Goal: Download file/media

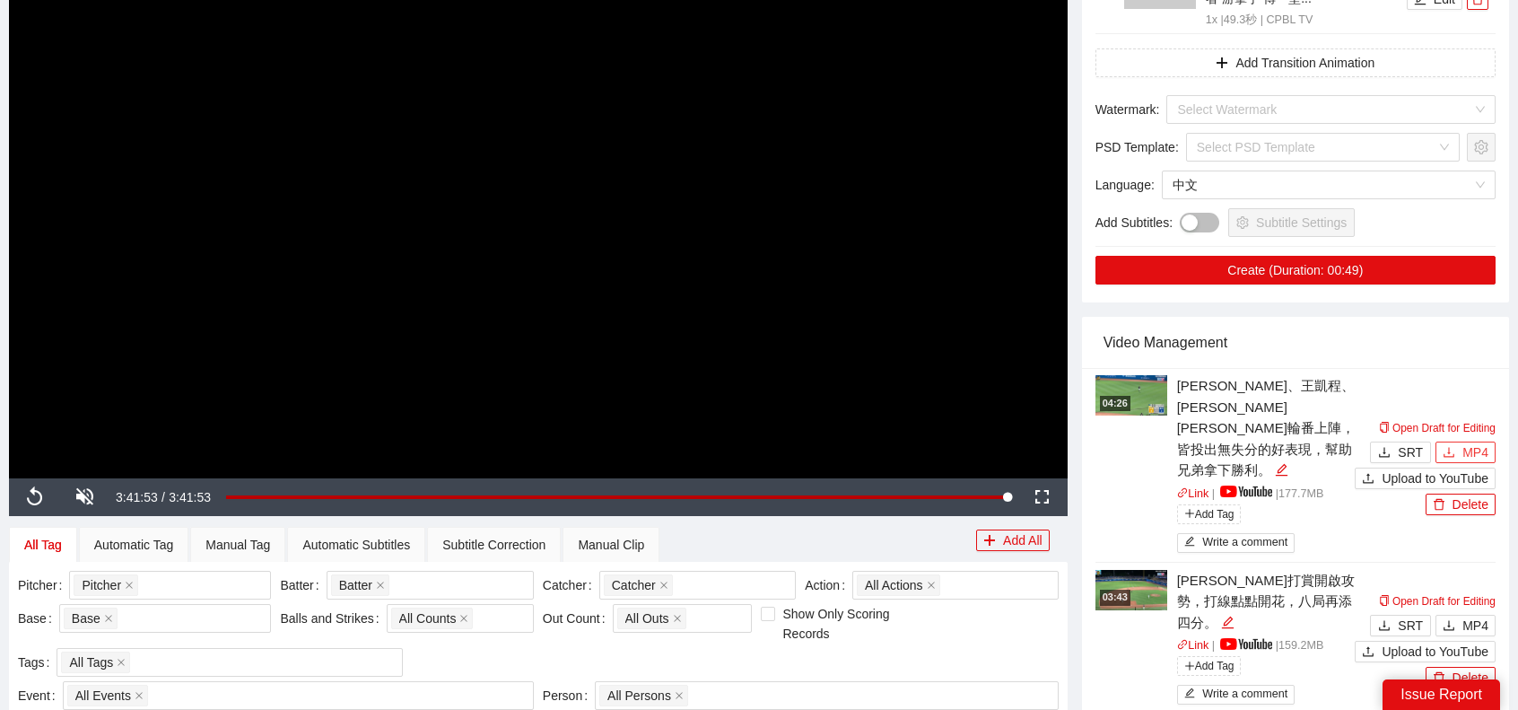
click at [1481, 443] on span "MP4" at bounding box center [1476, 452] width 26 height 20
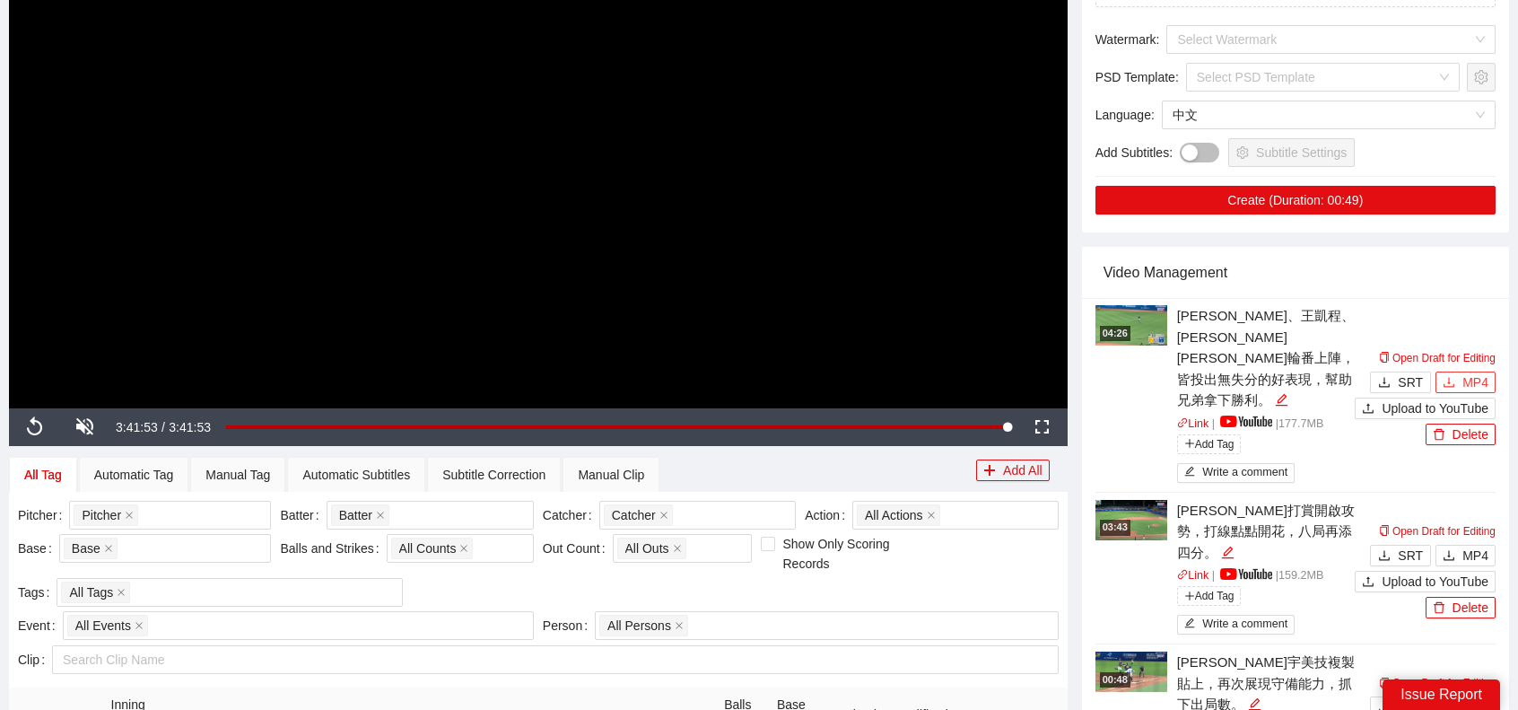
scroll to position [449, 0]
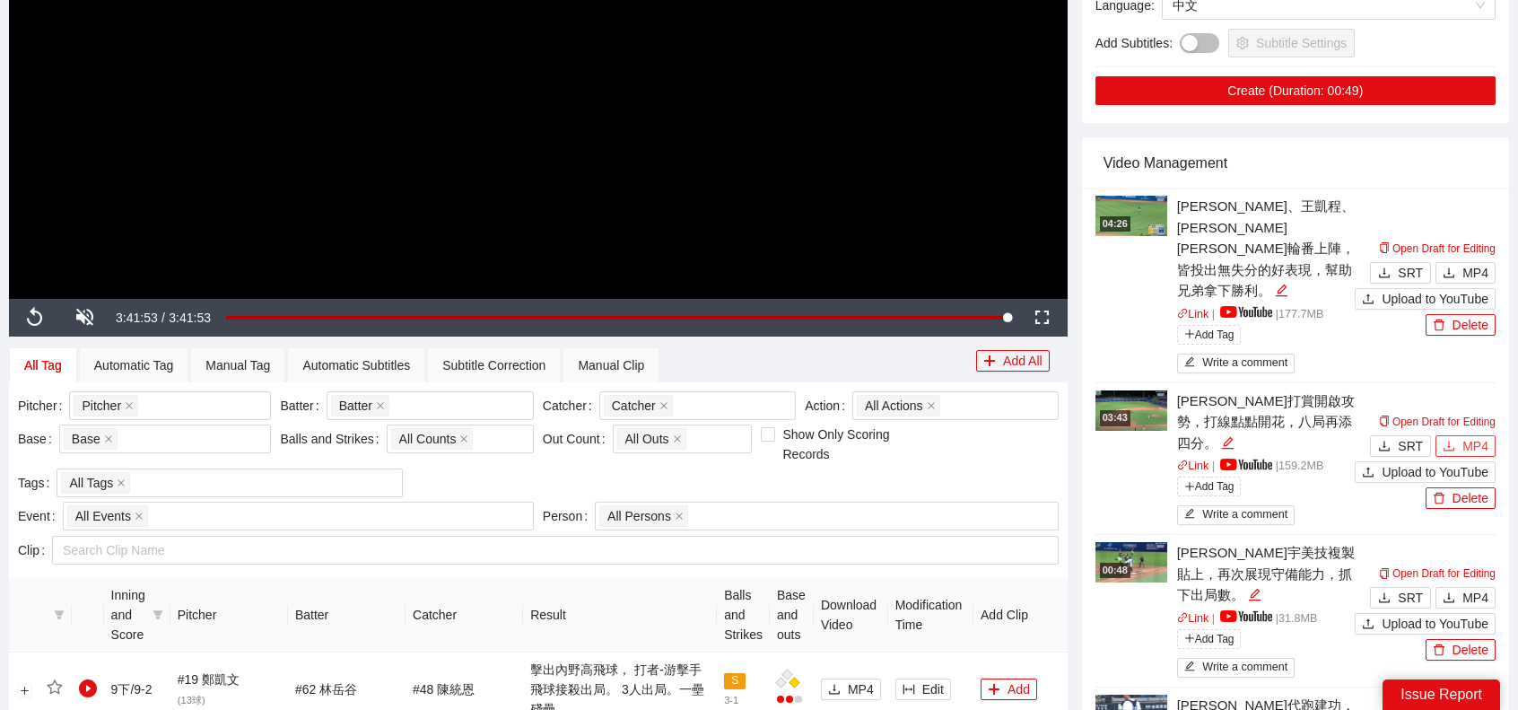
click at [1469, 436] on span "MP4" at bounding box center [1476, 446] width 26 height 20
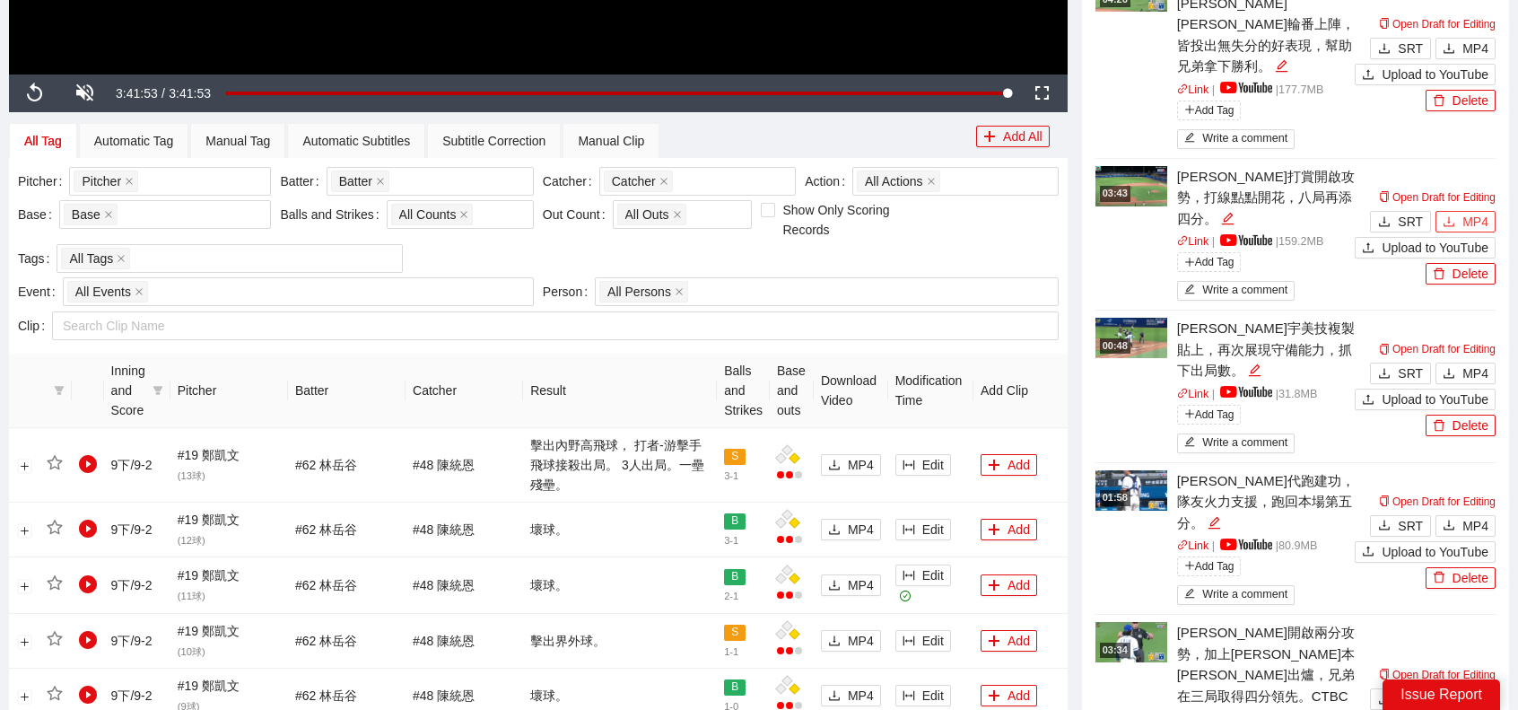
scroll to position [718, 0]
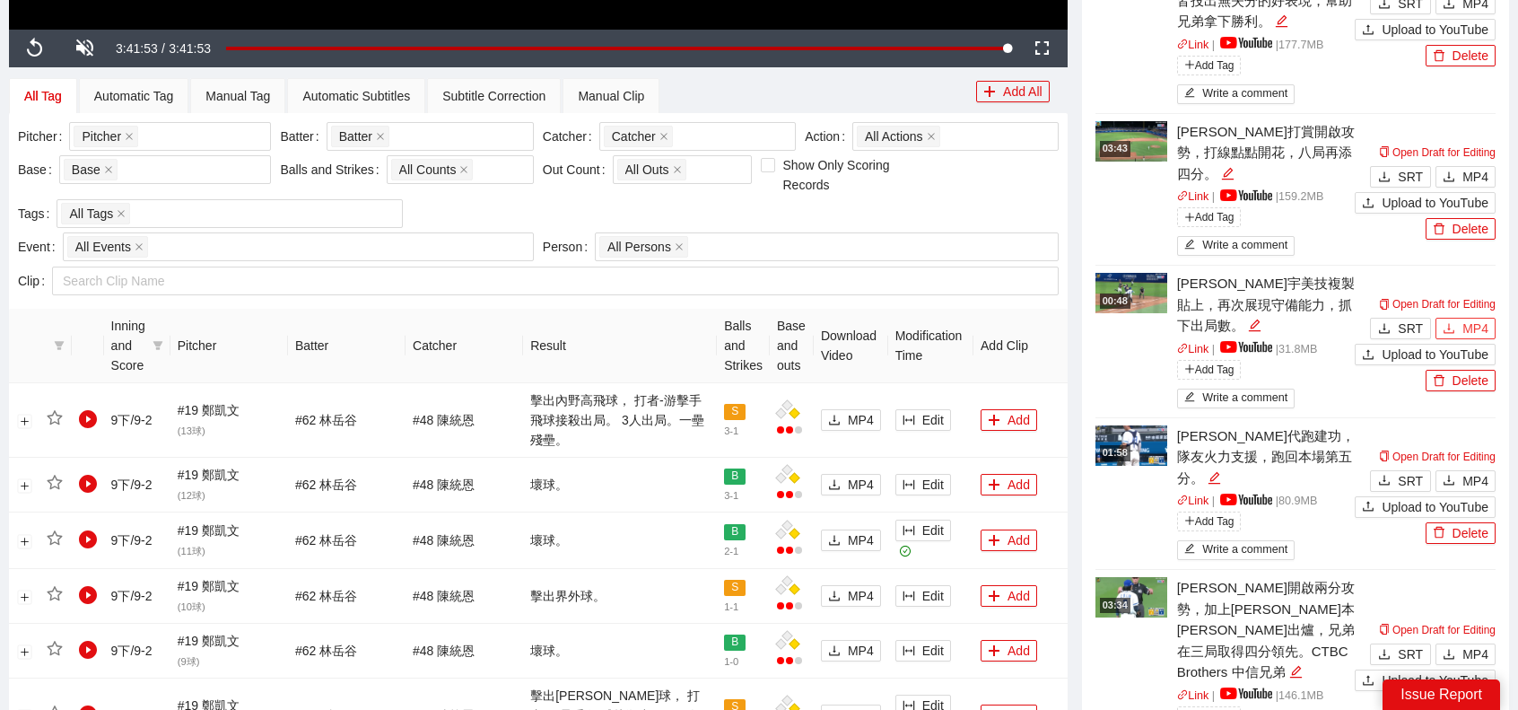
click at [1468, 319] on span "MP4" at bounding box center [1476, 329] width 26 height 20
click at [1474, 471] on span "MP4" at bounding box center [1476, 481] width 26 height 20
click at [1485, 644] on span "MP4" at bounding box center [1476, 654] width 26 height 20
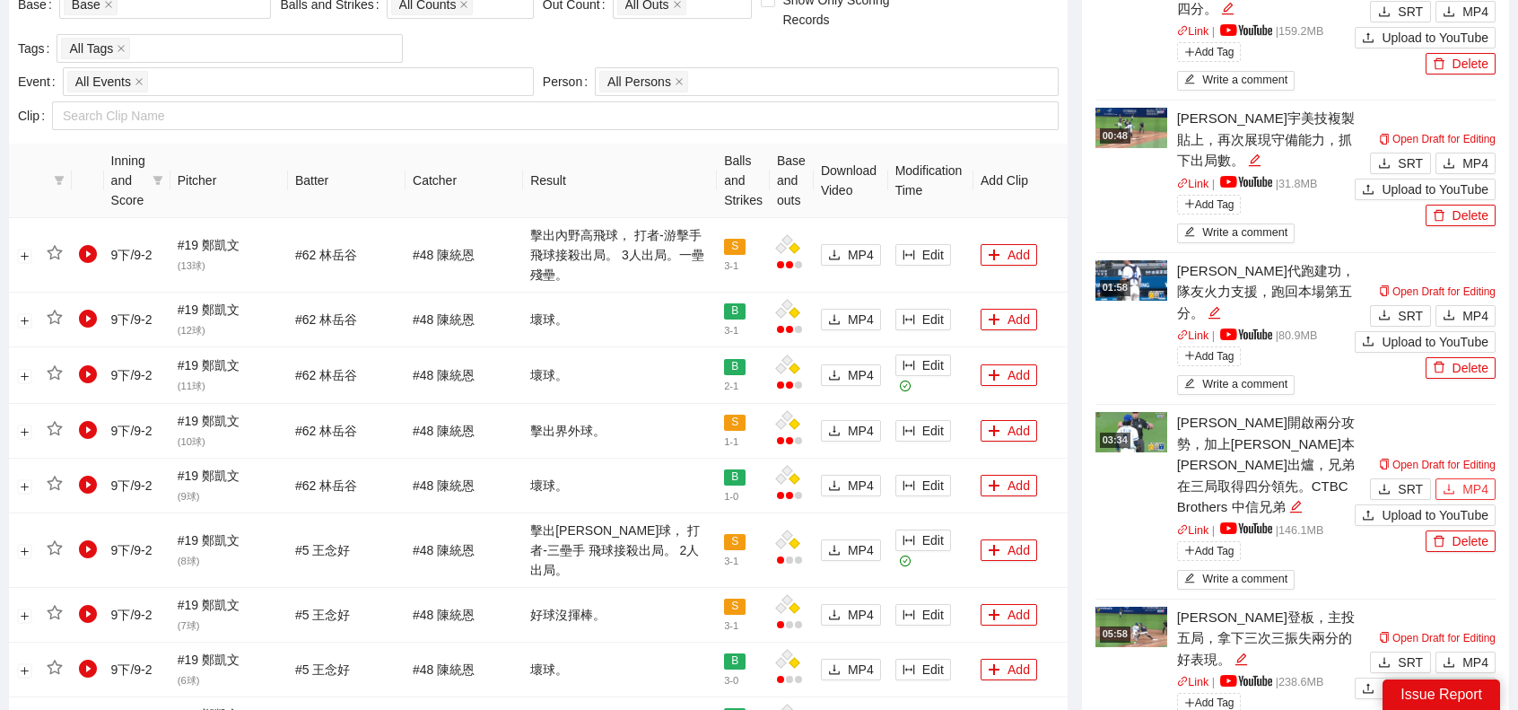
scroll to position [1077, 0]
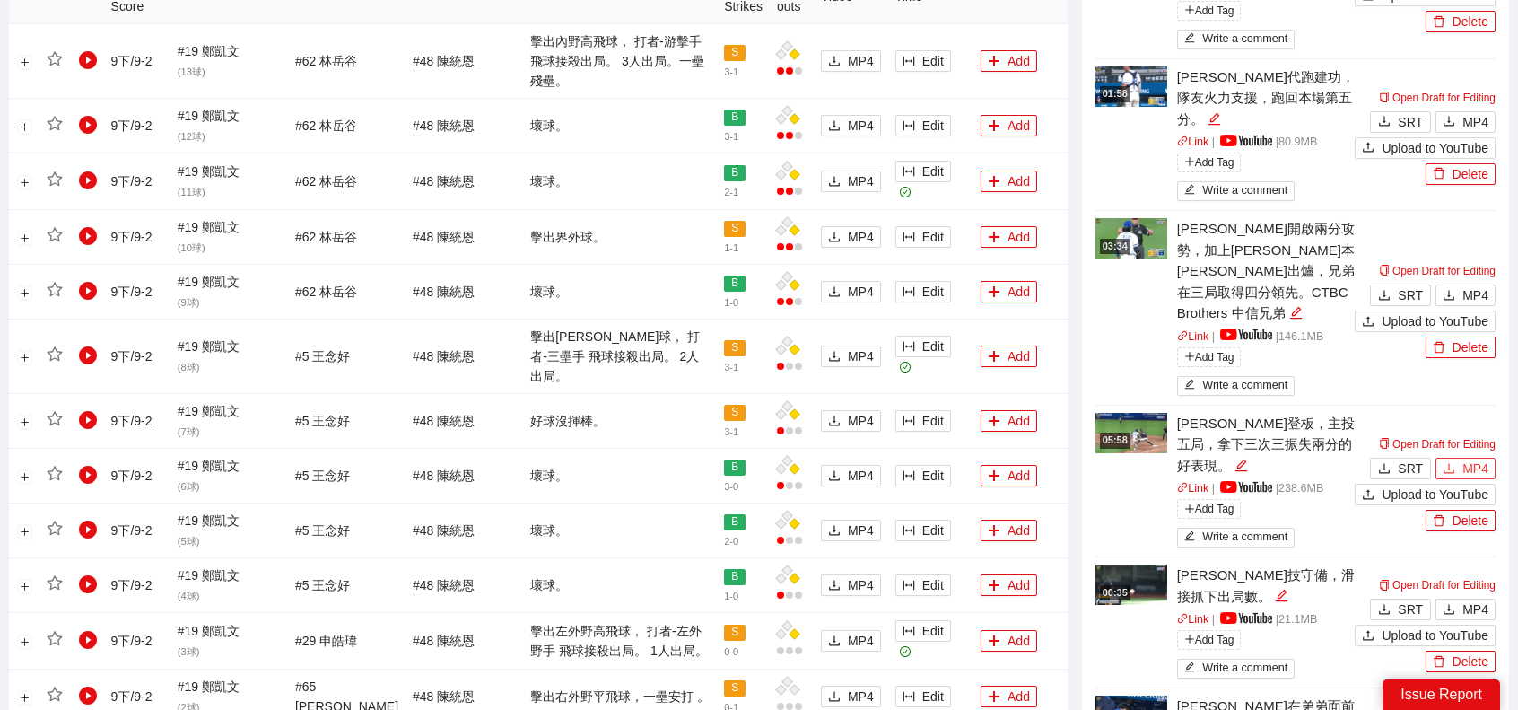
click at [1471, 458] on span "MP4" at bounding box center [1476, 468] width 26 height 20
click at [1477, 599] on span "MP4" at bounding box center [1476, 609] width 26 height 20
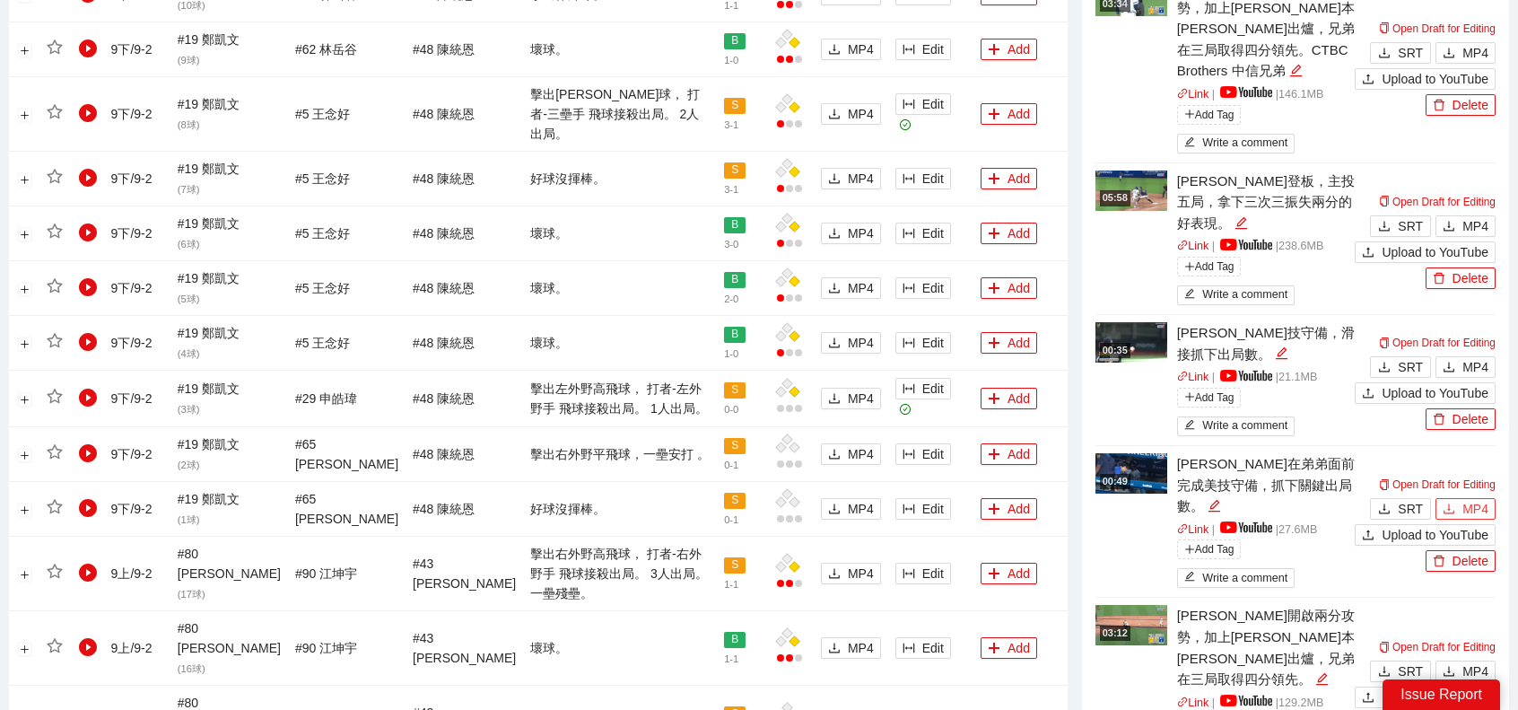
scroll to position [1346, 0]
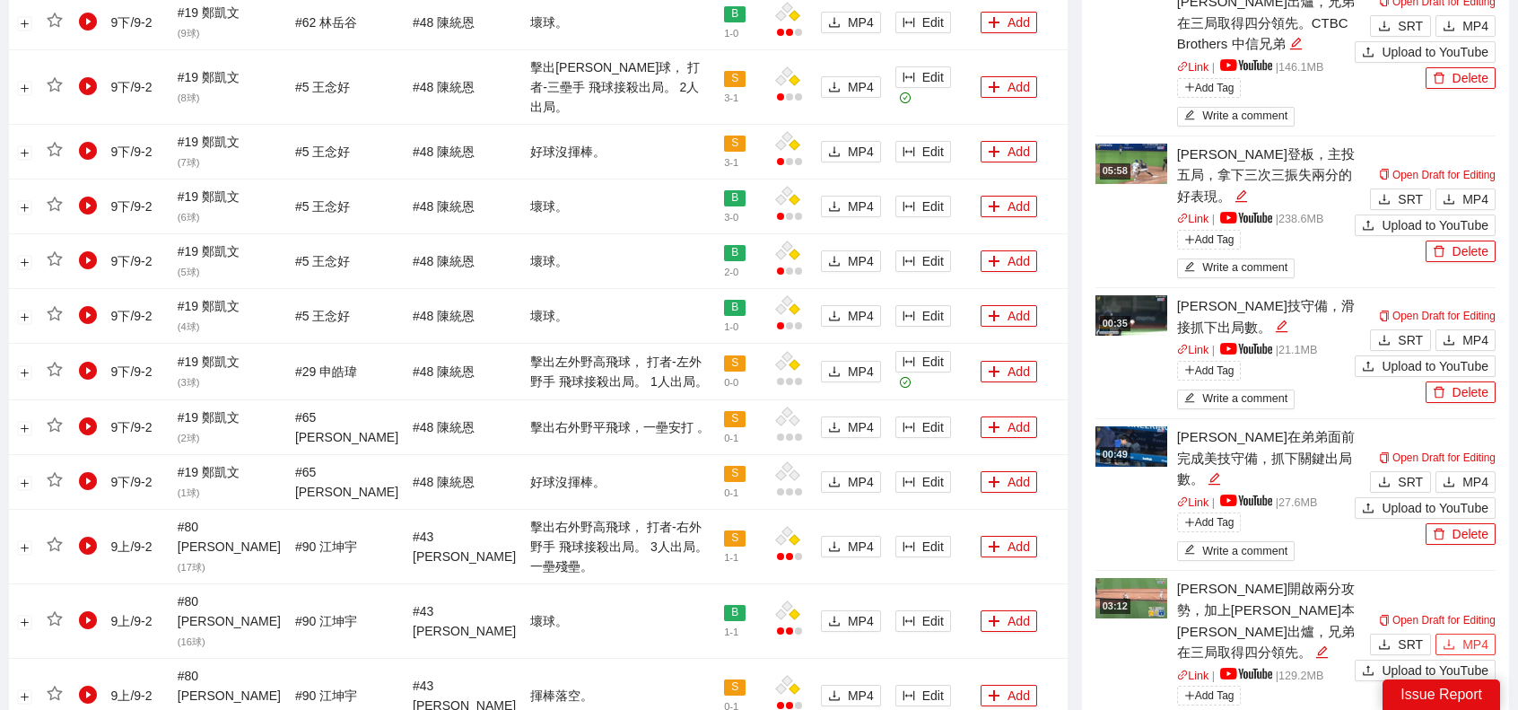
click at [1477, 634] on span "MP4" at bounding box center [1476, 644] width 26 height 20
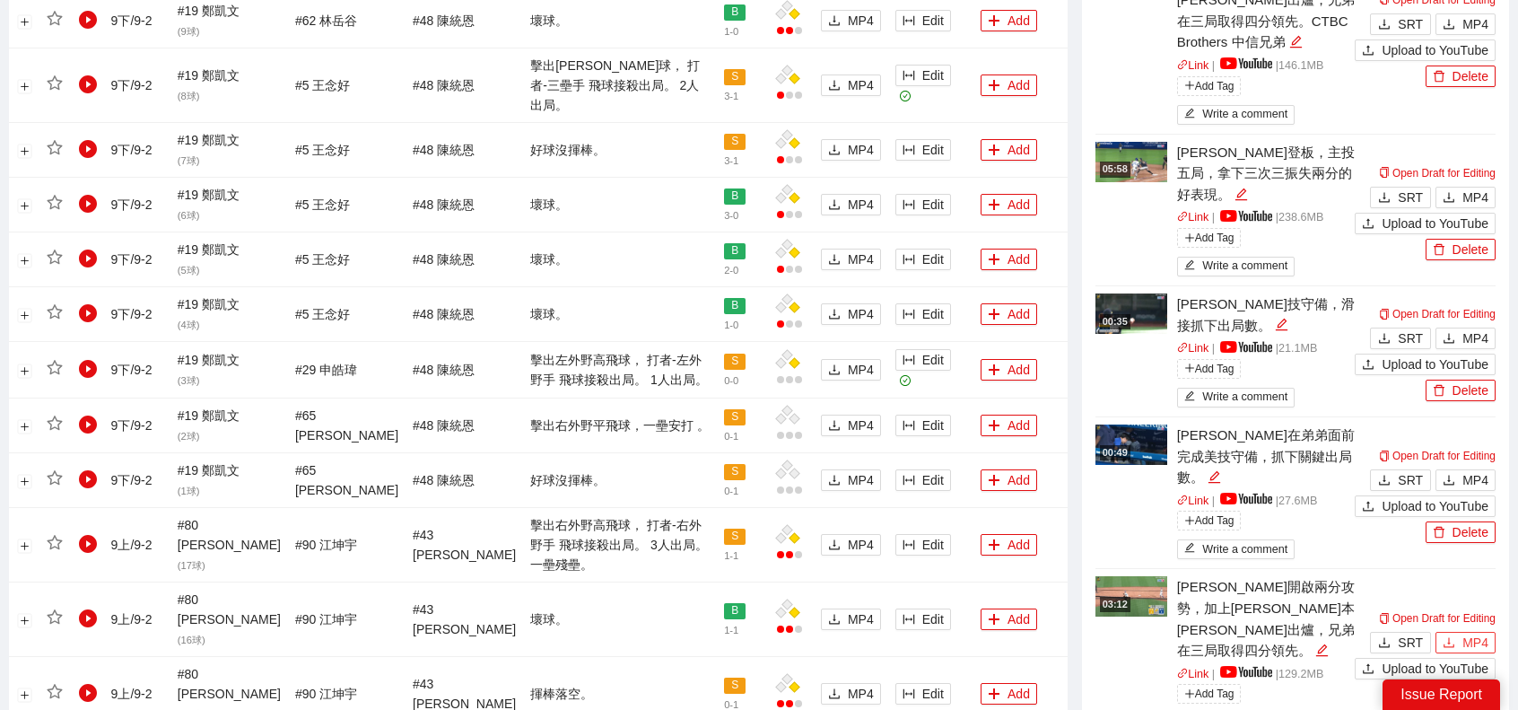
scroll to position [1615, 0]
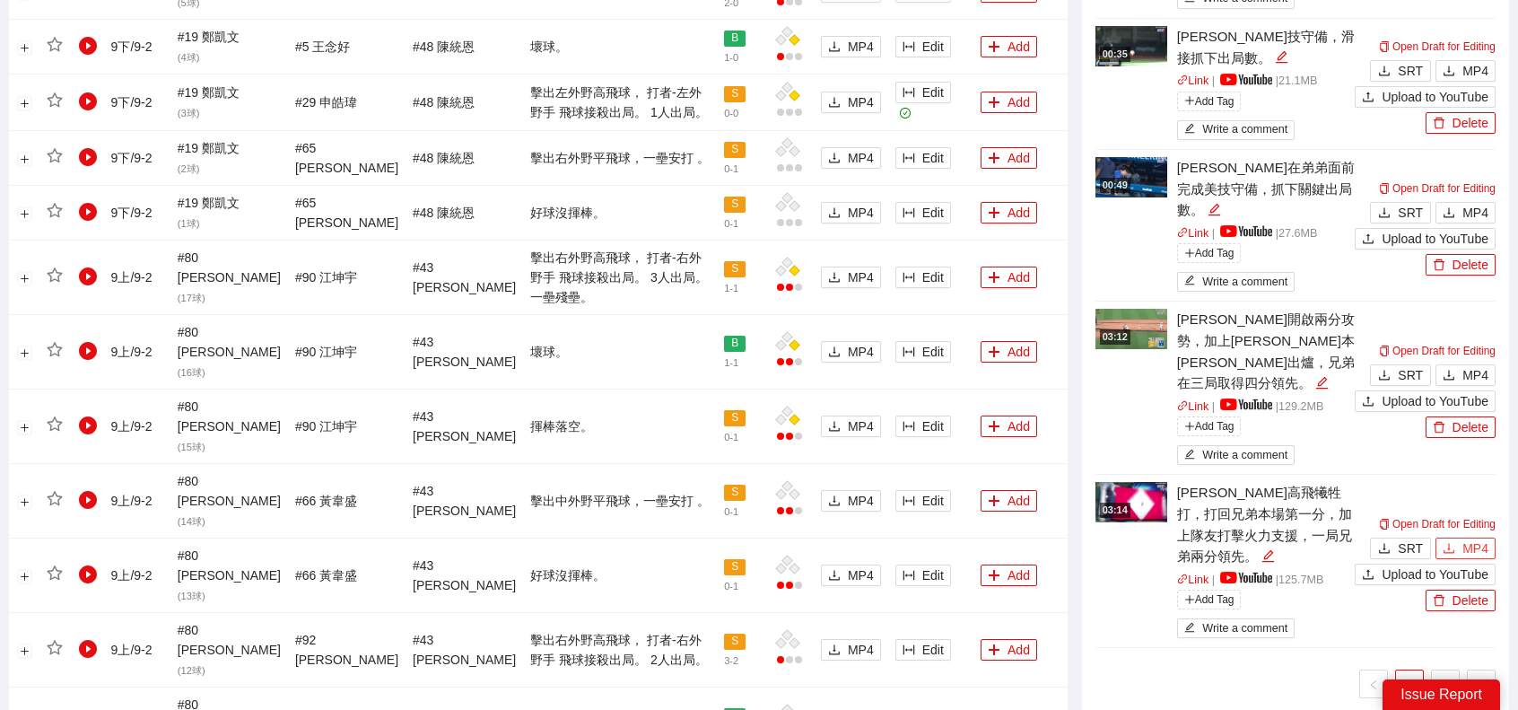
click at [1470, 538] on span "MP4" at bounding box center [1476, 548] width 26 height 20
click at [1444, 670] on link "2" at bounding box center [1445, 683] width 27 height 27
